Goal: Find specific page/section: Find specific page/section

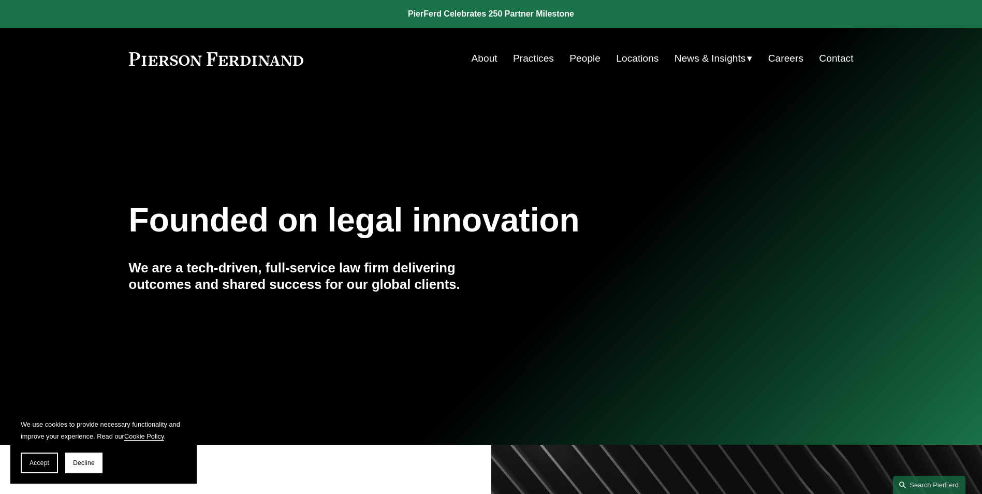
click at [570, 57] on link "People" at bounding box center [585, 59] width 31 height 20
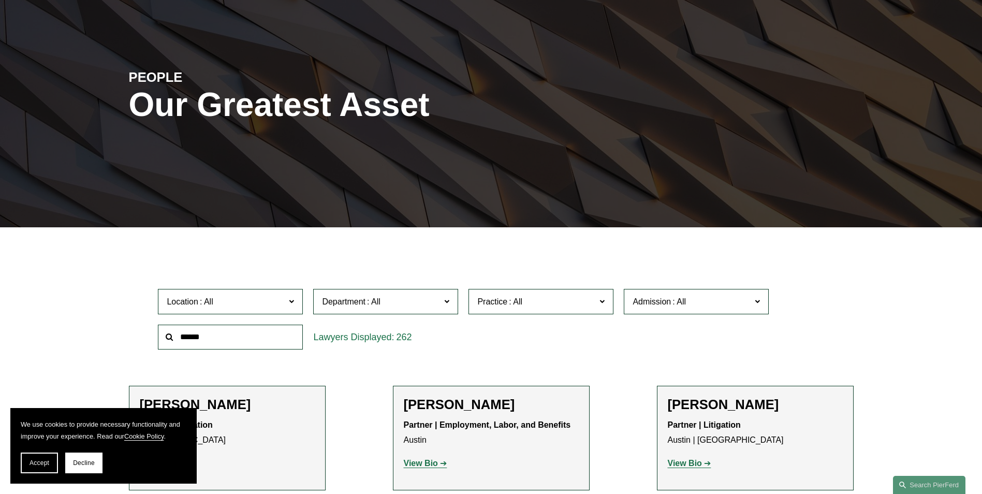
scroll to position [207, 0]
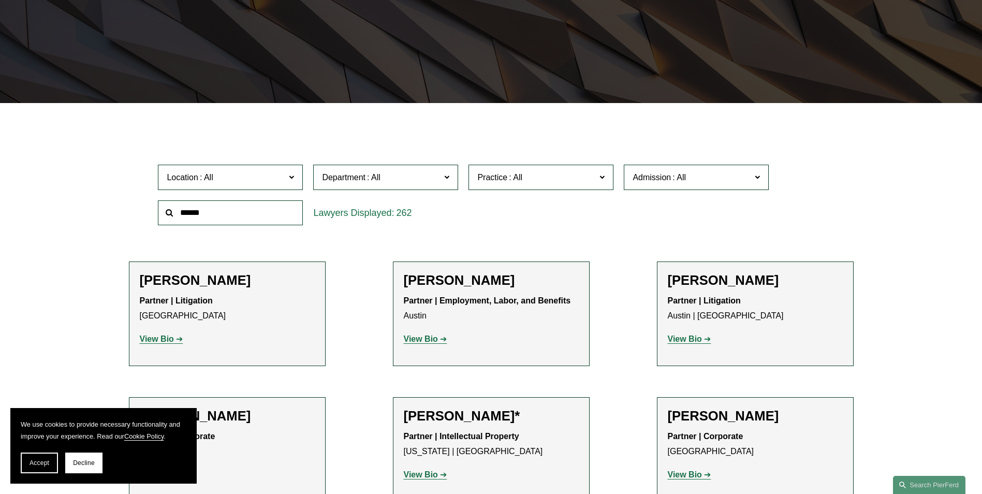
click at [604, 177] on span at bounding box center [602, 176] width 5 height 13
click at [0, 0] on link "Cyber, Privacy & Technology" at bounding box center [0, 0] width 0 height 0
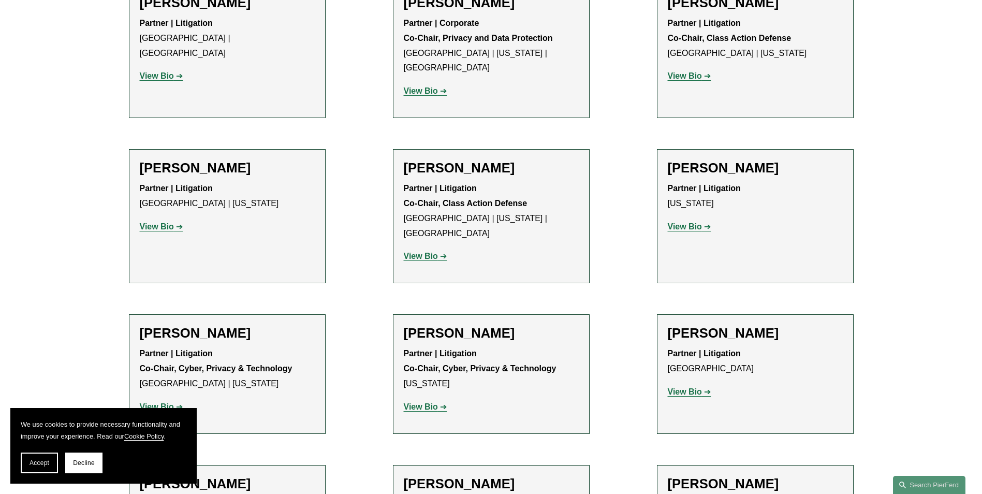
scroll to position [1398, 0]
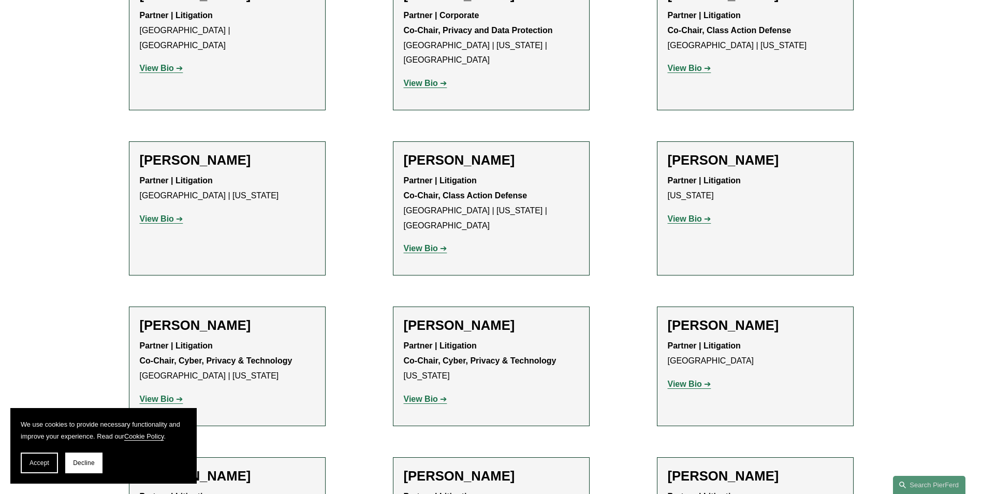
click at [487, 317] on h2 "[PERSON_NAME]" at bounding box center [491, 325] width 175 height 16
click at [412, 395] on strong "View Bio" at bounding box center [421, 399] width 34 height 9
